Goal: Task Accomplishment & Management: Manage account settings

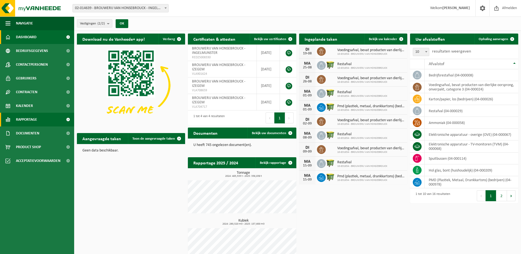
click at [33, 119] on span "Rapportage" at bounding box center [26, 120] width 21 height 14
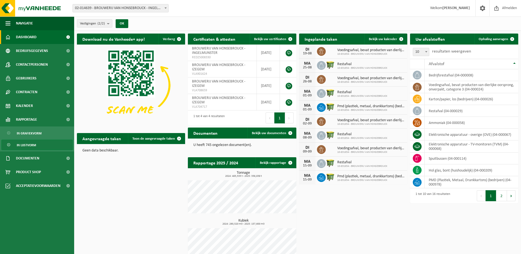
click at [32, 147] on span "In lijstvorm" at bounding box center [26, 145] width 19 height 10
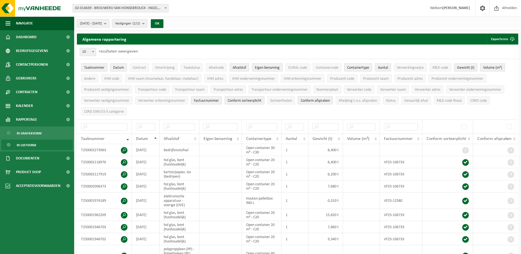
click at [102, 26] on span "2025-03-01 - 2025-08-19" at bounding box center [91, 24] width 22 height 8
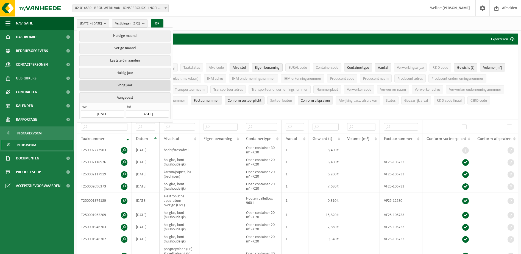
click at [125, 85] on button "Vorig jaar" at bounding box center [124, 85] width 91 height 11
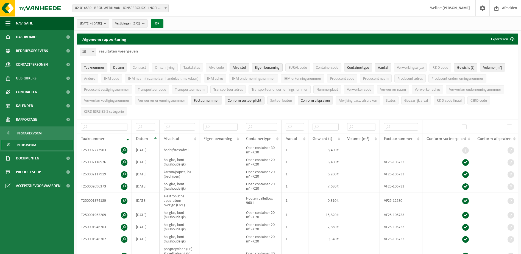
click at [164, 21] on button "OK" at bounding box center [157, 23] width 13 height 9
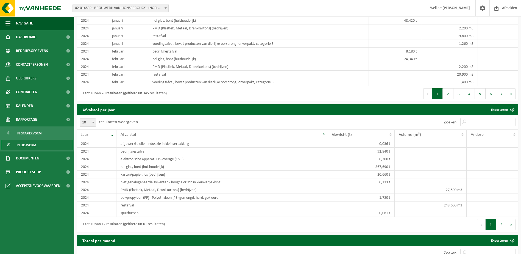
scroll to position [412, 0]
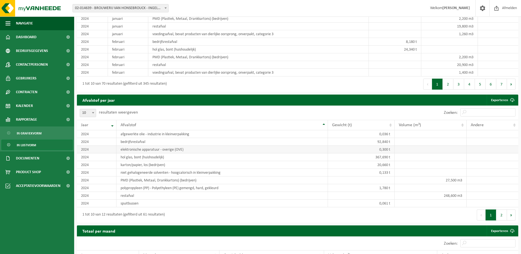
click at [153, 150] on td "elektronische apparatuur - overige (OVE)" at bounding box center [223, 150] width 212 height 8
click at [97, 148] on td "2024" at bounding box center [97, 150] width 40 height 8
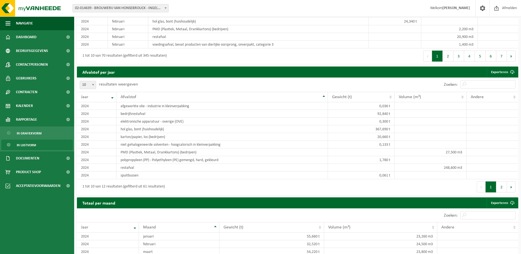
scroll to position [430, 0]
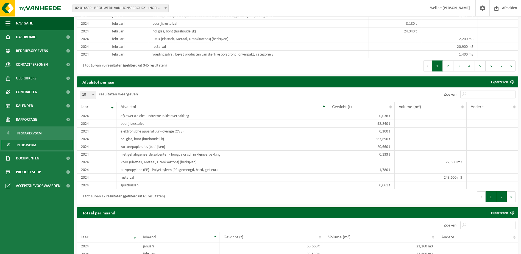
click at [499, 198] on button "2" at bounding box center [502, 196] width 11 height 11
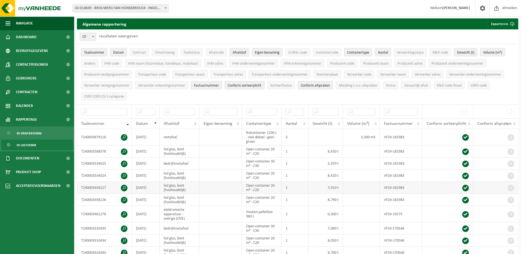
scroll to position [0, 0]
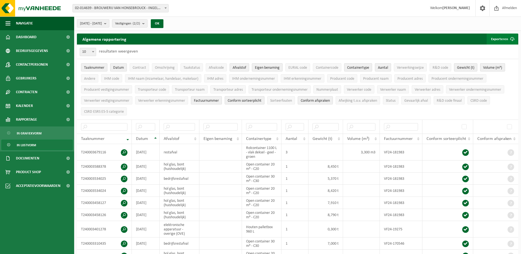
click at [505, 37] on button "Exporteren" at bounding box center [502, 39] width 31 height 11
click at [492, 51] on link "Enkel mijn selectie" at bounding box center [493, 50] width 50 height 11
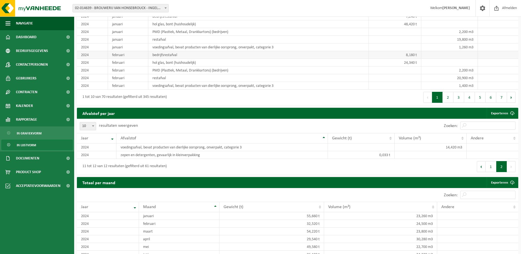
scroll to position [412, 0]
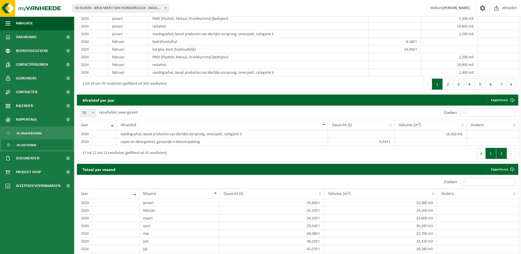
click at [489, 154] on button "1" at bounding box center [491, 153] width 11 height 11
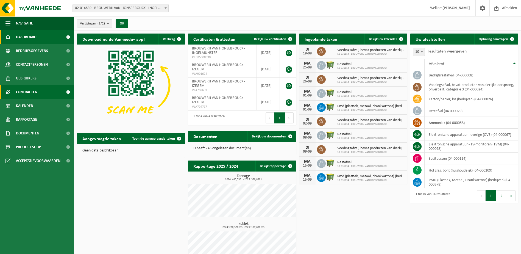
click at [33, 96] on span "Contracten" at bounding box center [26, 92] width 21 height 14
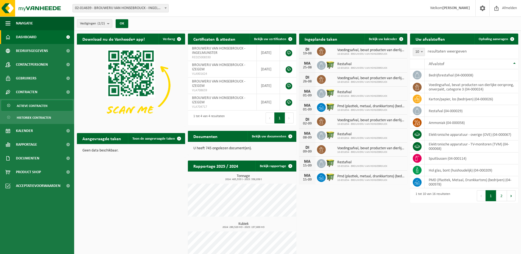
click at [32, 104] on span "Actieve contracten" at bounding box center [32, 106] width 31 height 10
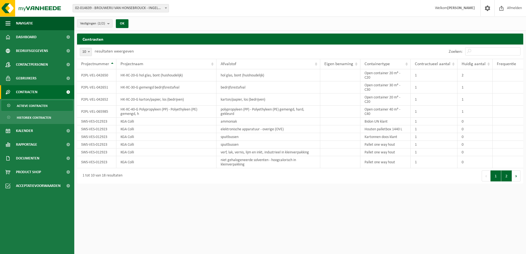
click at [504, 179] on button "2" at bounding box center [506, 175] width 11 height 11
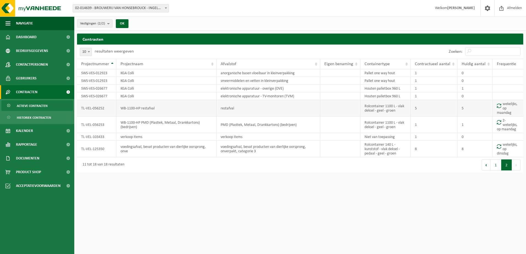
click at [154, 109] on td "WB-1100-HP restafval" at bounding box center [166, 108] width 100 height 16
drag, startPoint x: 397, startPoint y: 112, endPoint x: 364, endPoint y: 105, distance: 33.4
click at [364, 105] on td "Rolcontainer 1100 L - vlak deksel - geel - groen" at bounding box center [385, 108] width 50 height 16
copy td "Rolcontainer 1100 L - vlak deksel - geel - groen"
drag, startPoint x: 399, startPoint y: 128, endPoint x: 360, endPoint y: 120, distance: 39.8
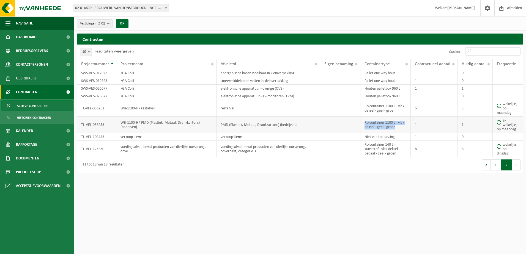
click at [360, 120] on tr "TL-VEL-056253 WB-1100-HP PMD (Plastiek, Metaal, Drankkartons) (bedrijven) PMD (…" at bounding box center [300, 125] width 446 height 16
copy tr "Rolcontainer 1100 L - vlak deksel - geel - groen"
